Goal: Task Accomplishment & Management: Manage account settings

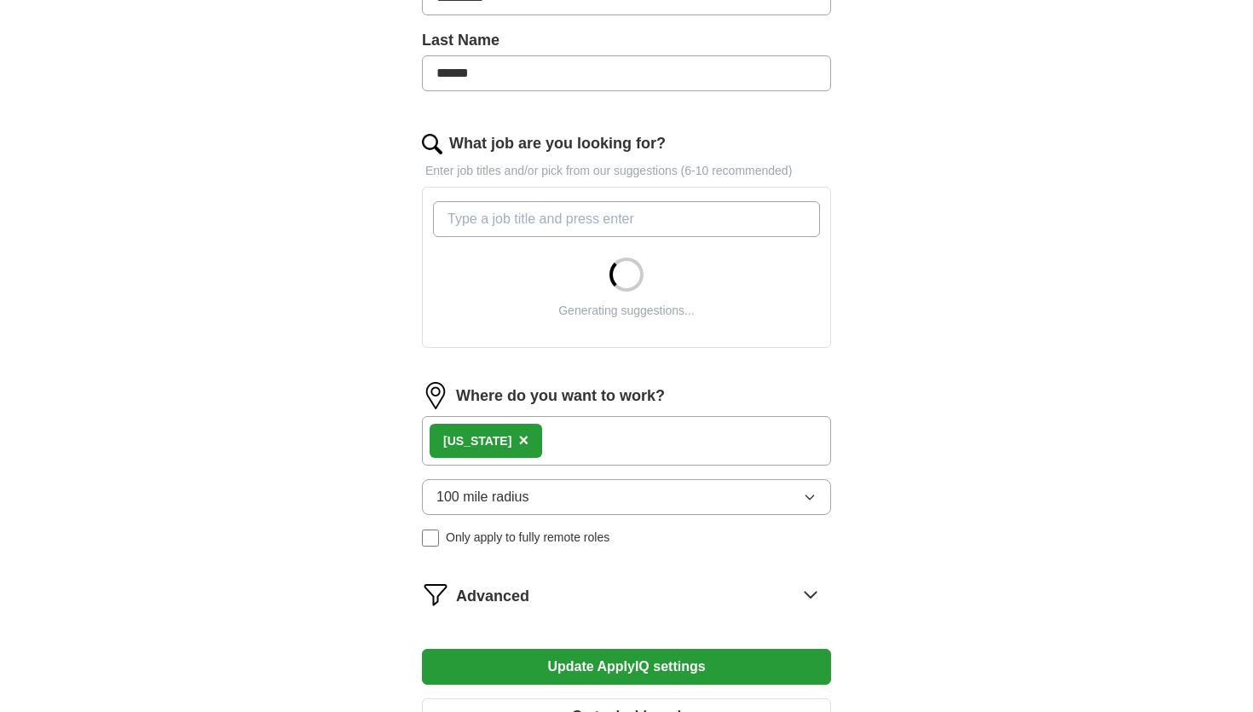
scroll to position [448, 0]
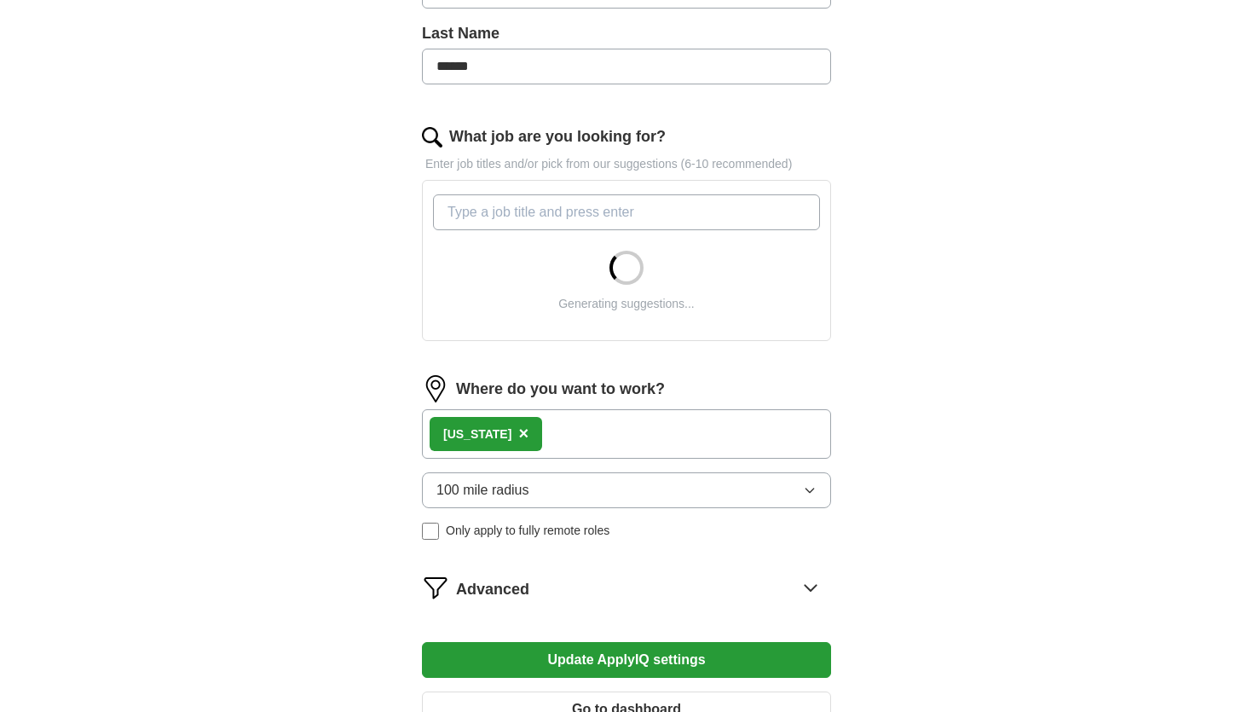
click at [584, 434] on div "[US_STATE] ×" at bounding box center [626, 433] width 409 height 49
click at [553, 434] on div "[US_STATE] ×" at bounding box center [626, 433] width 409 height 49
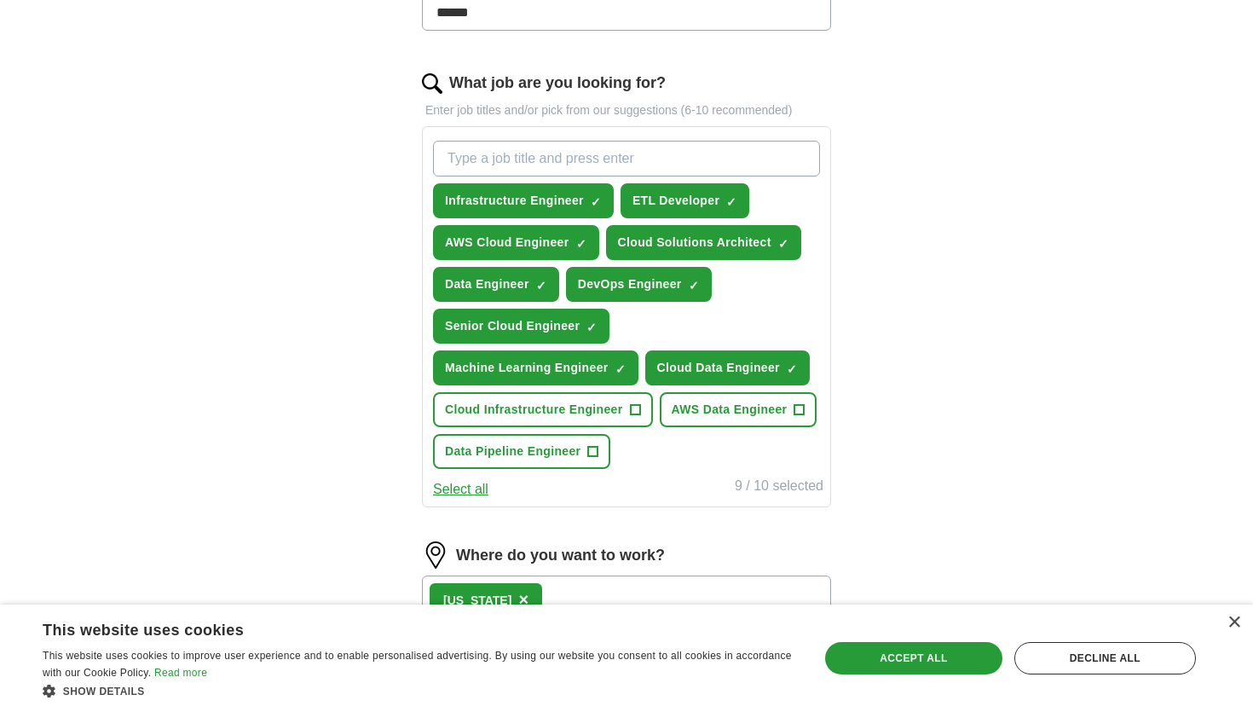
scroll to position [503, 0]
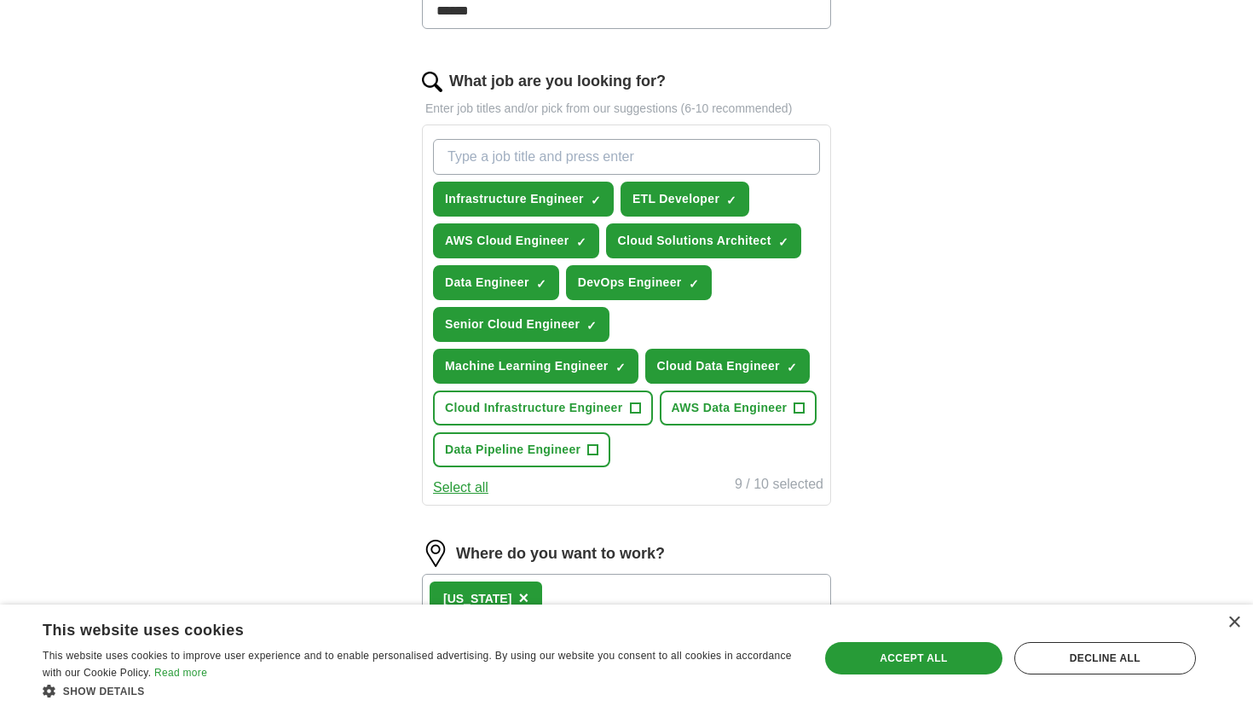
click at [471, 489] on button "Select all" at bounding box center [460, 487] width 55 height 20
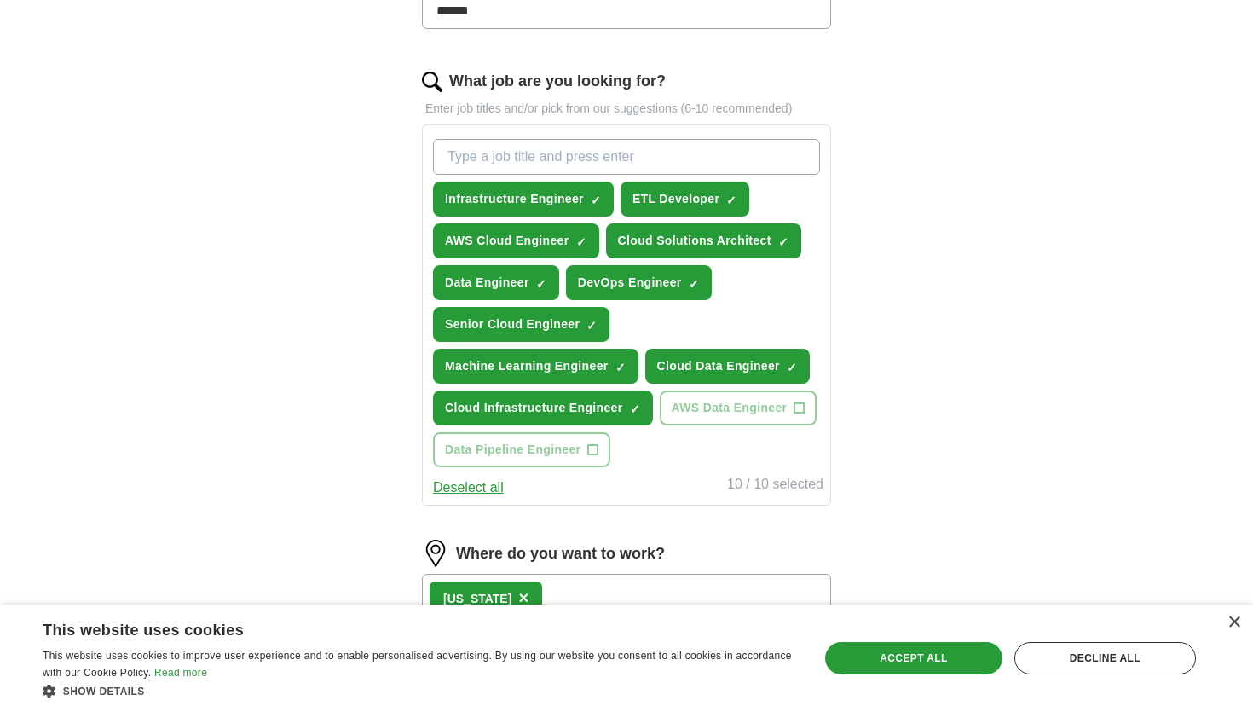
click at [471, 489] on button "Deselect all" at bounding box center [468, 487] width 71 height 20
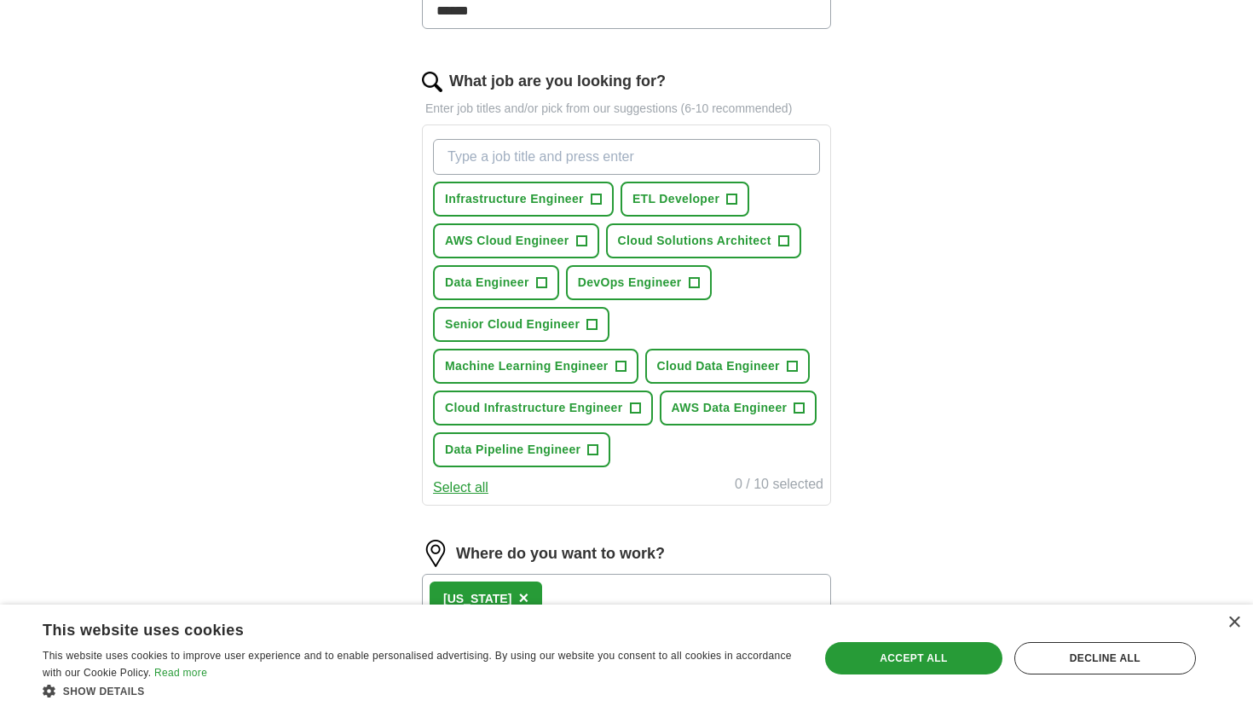
click at [471, 489] on button "Select all" at bounding box center [460, 487] width 55 height 20
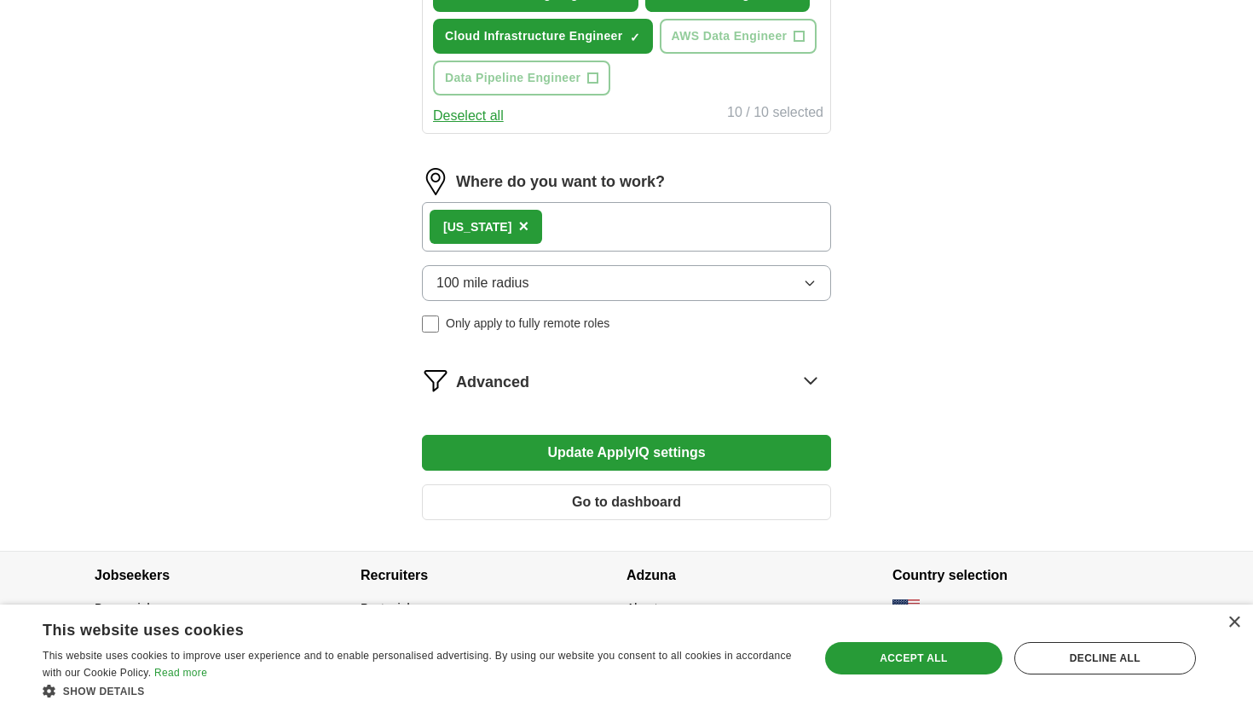
scroll to position [879, 0]
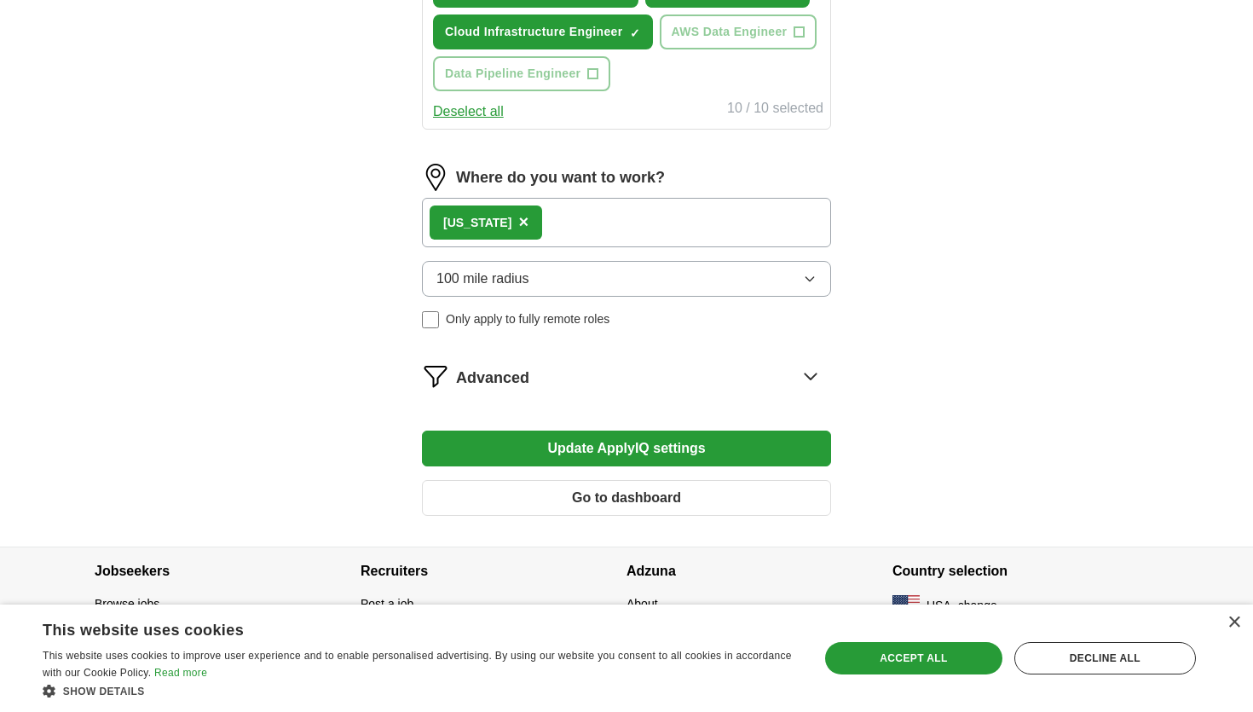
click at [529, 229] on div "[US_STATE] ×" at bounding box center [626, 222] width 409 height 49
click at [518, 222] on span "×" at bounding box center [523, 221] width 10 height 19
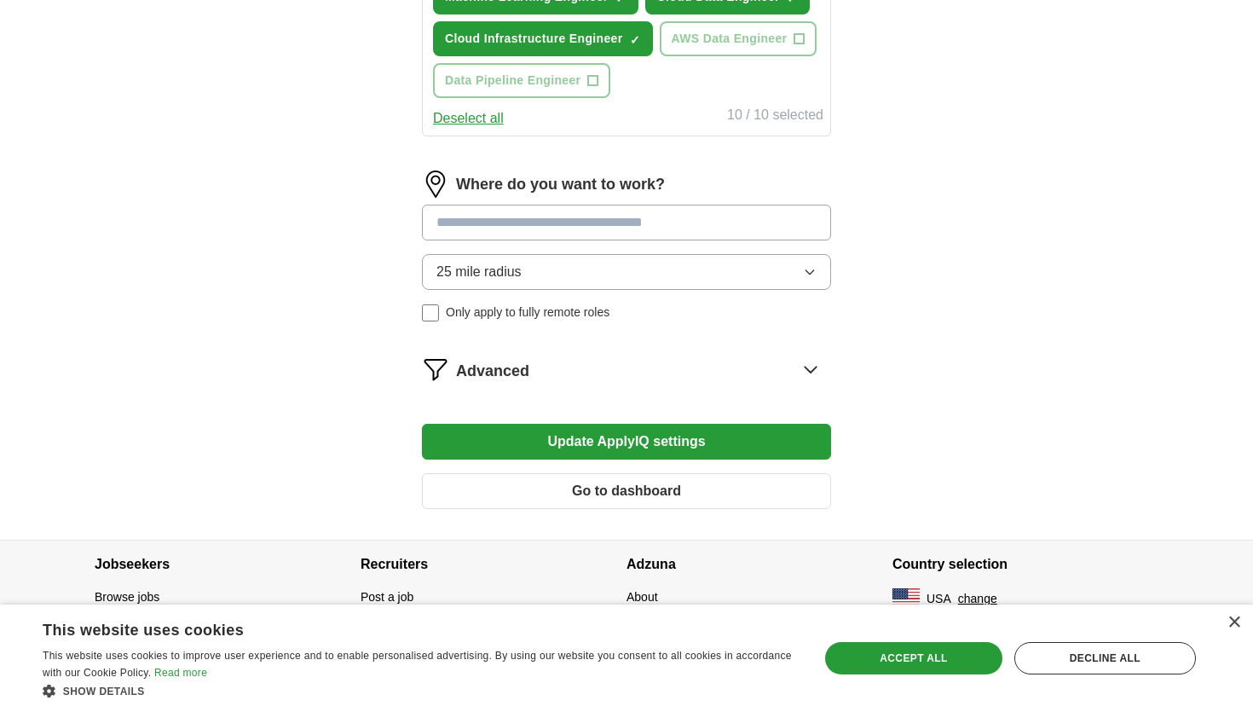
click at [491, 233] on input at bounding box center [626, 223] width 409 height 36
type input "**"
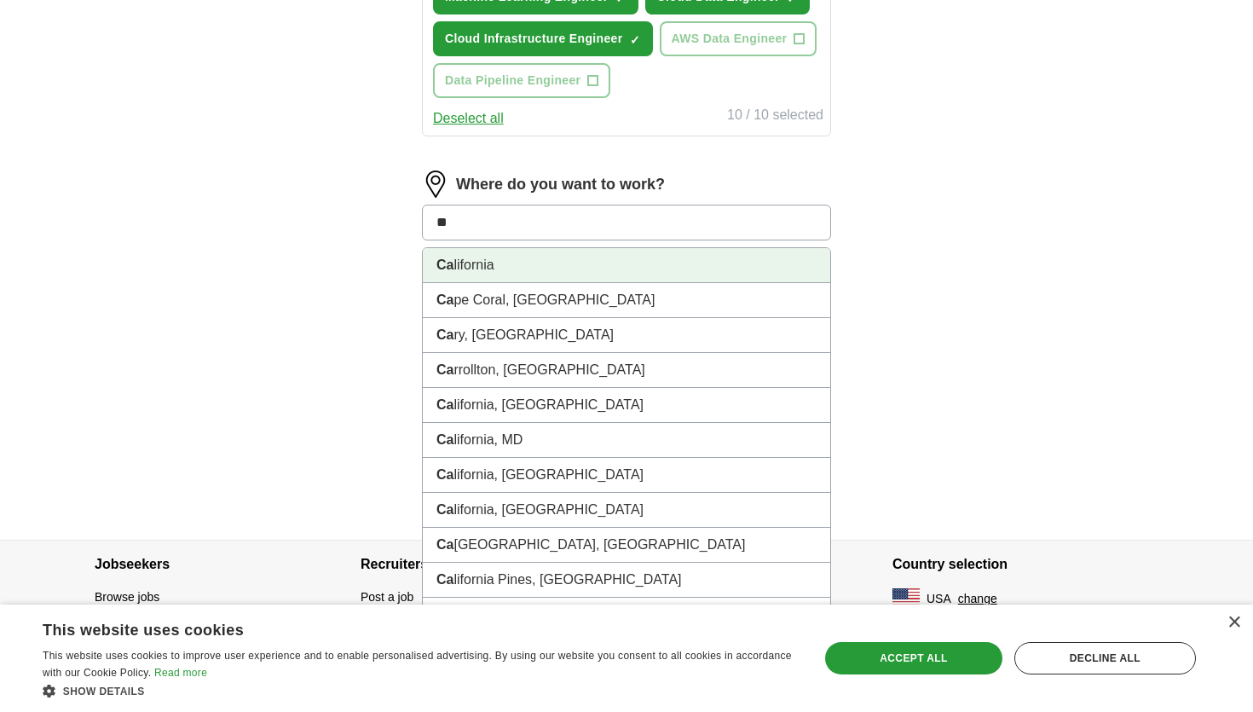
click at [489, 271] on li "Ca lifornia" at bounding box center [626, 265] width 407 height 35
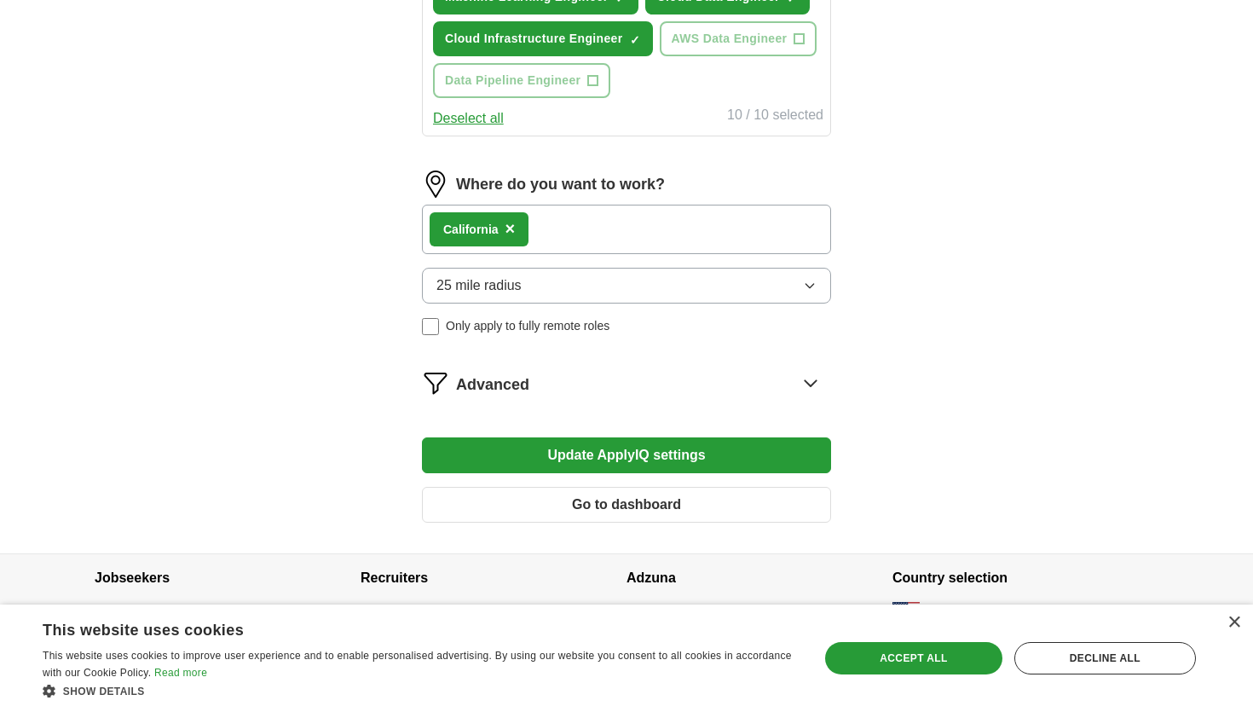
click at [573, 455] on button "Update ApplyIQ settings" at bounding box center [626, 455] width 409 height 36
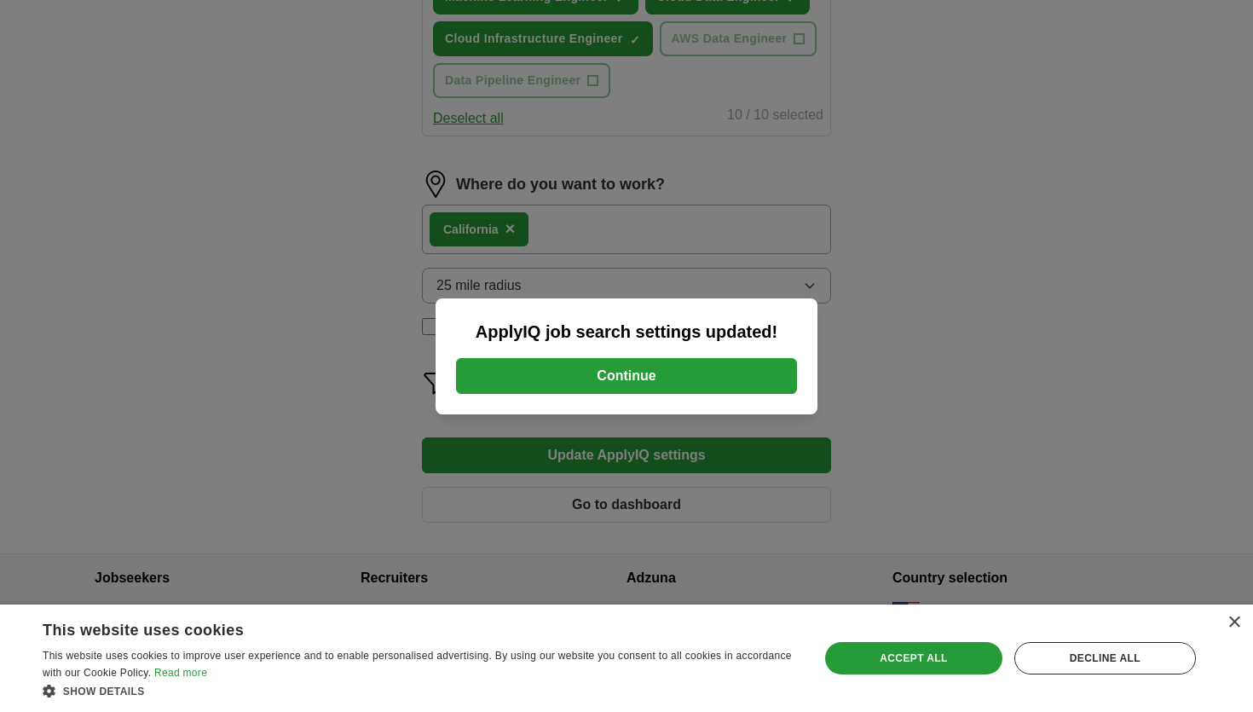
click at [621, 358] on button "Continue" at bounding box center [626, 376] width 341 height 36
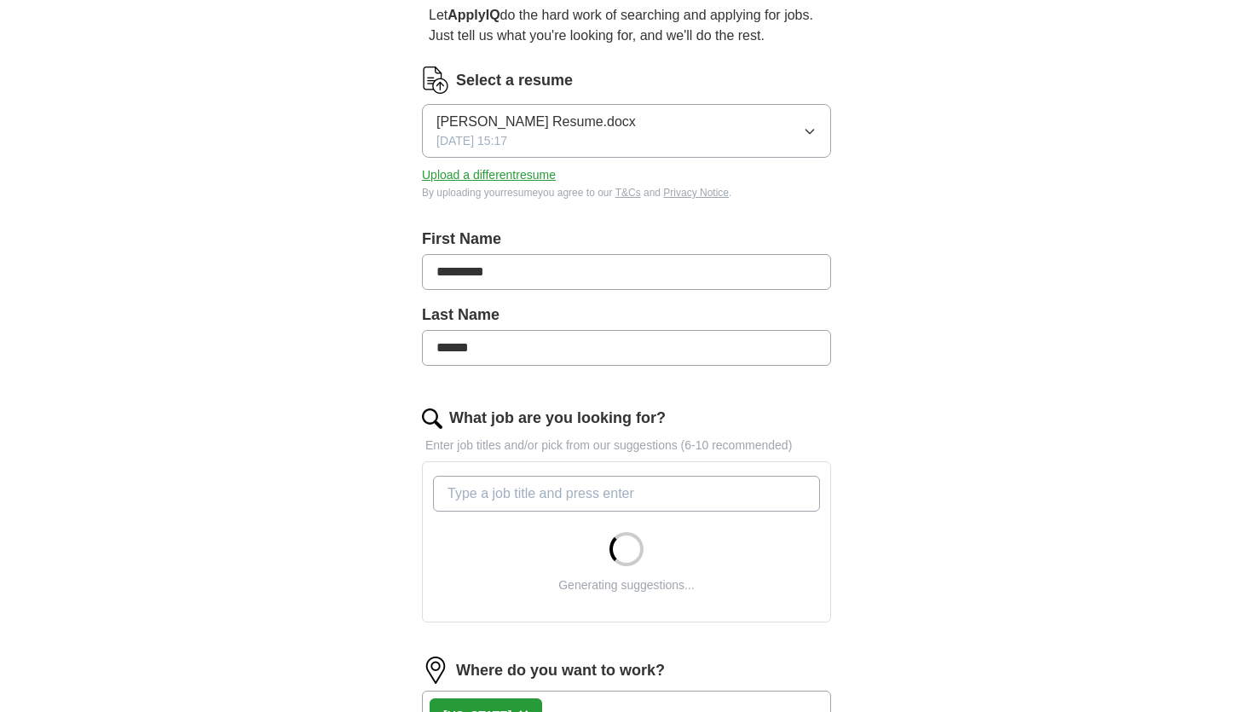
scroll to position [666, 0]
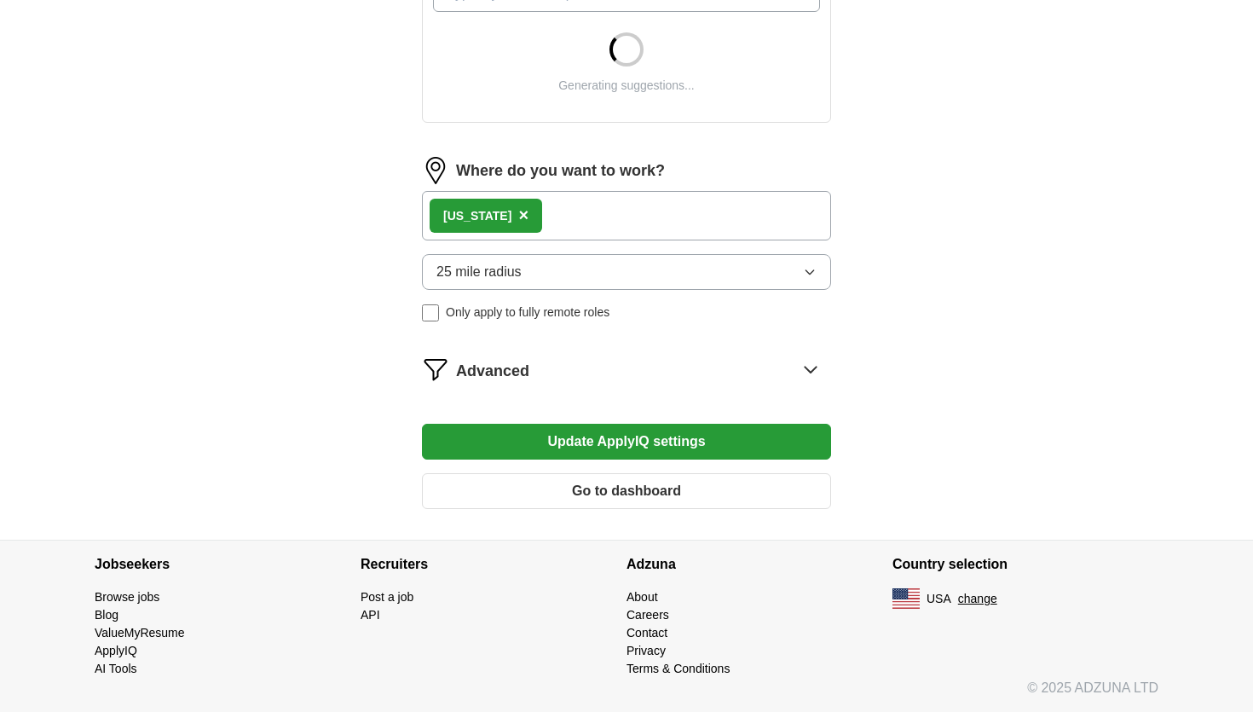
click at [542, 274] on button "25 mile radius" at bounding box center [626, 272] width 409 height 36
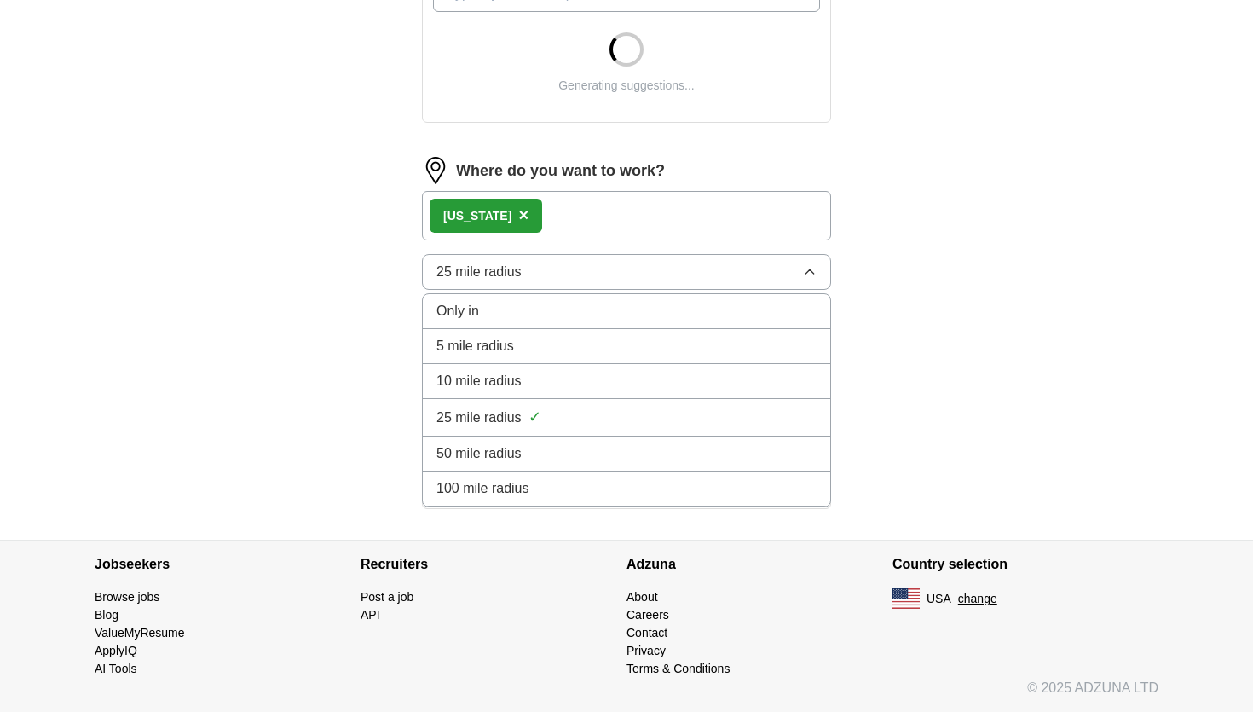
click at [511, 493] on span "100 mile radius" at bounding box center [482, 488] width 93 height 20
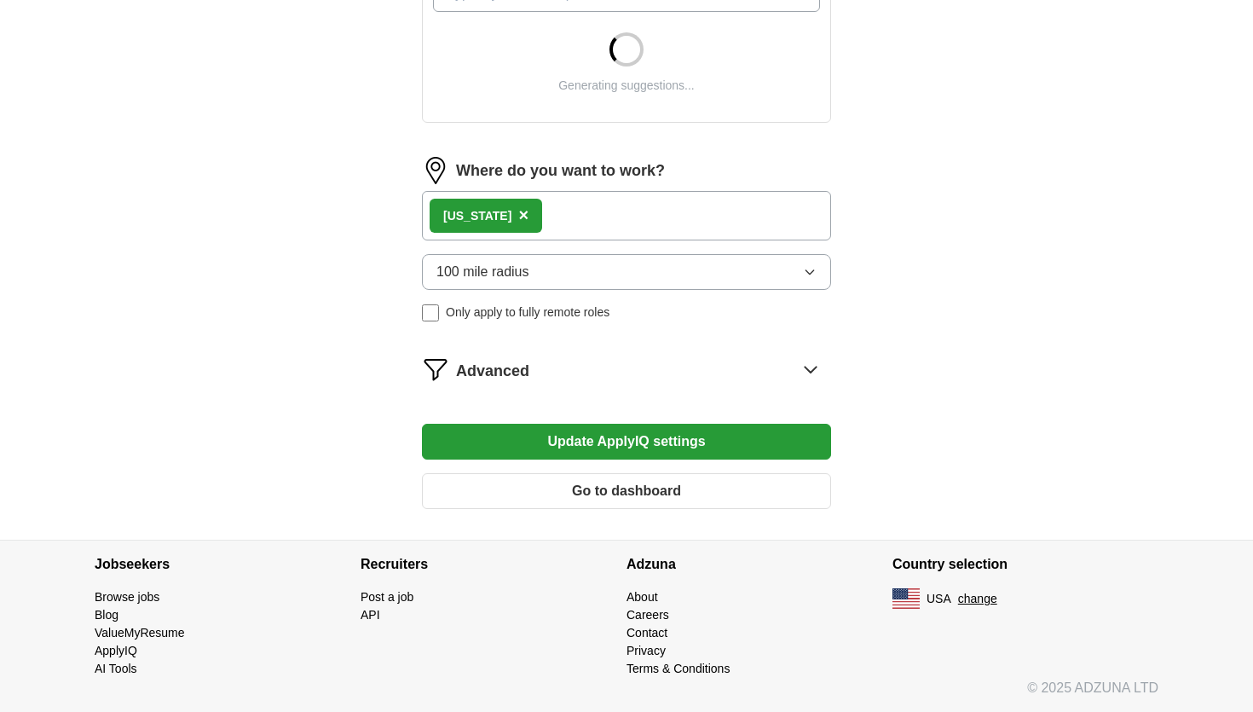
click at [554, 451] on button "Update ApplyIQ settings" at bounding box center [626, 442] width 409 height 36
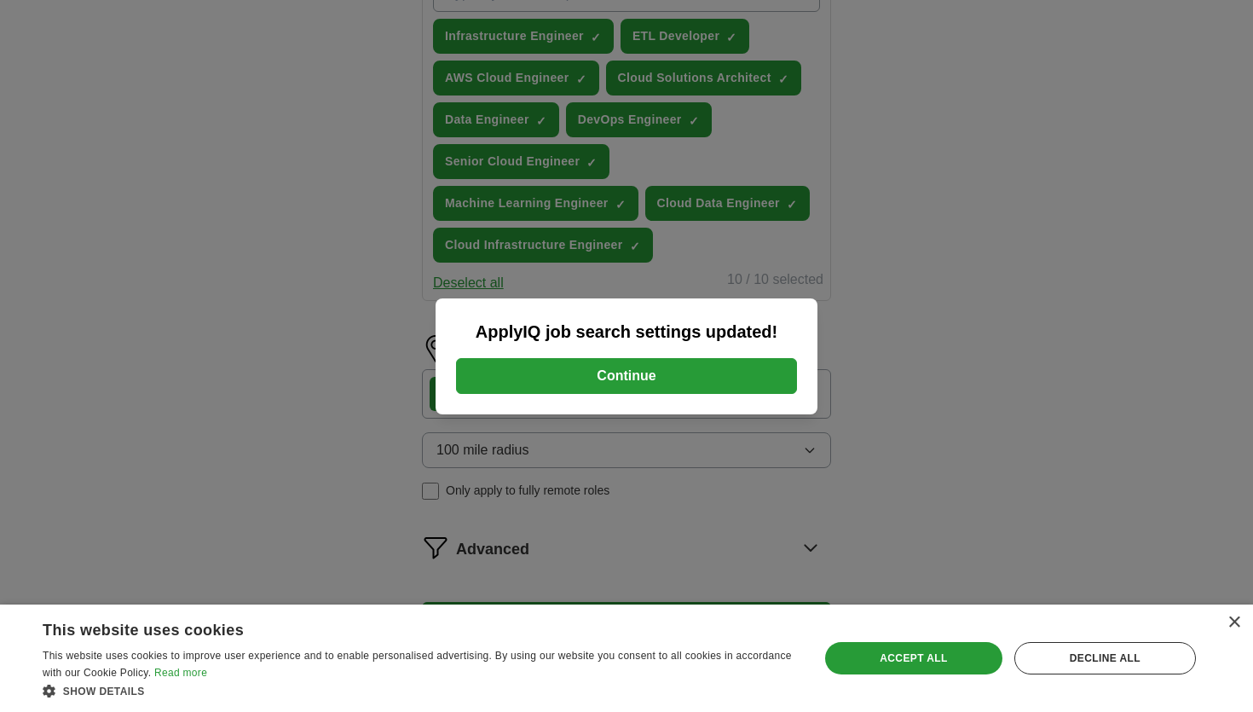
click at [576, 381] on button "Continue" at bounding box center [626, 376] width 341 height 36
